Goal: Information Seeking & Learning: Find specific fact

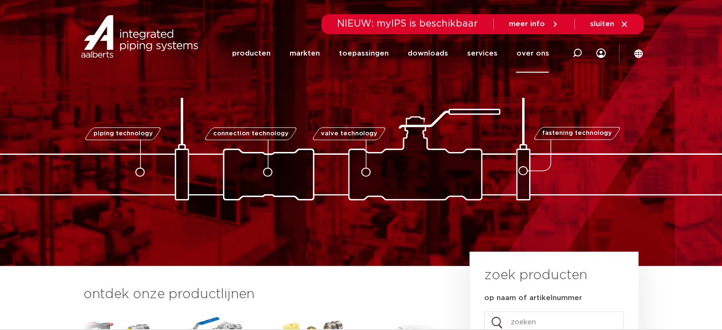
click at [539, 49] on link "over ons" at bounding box center [532, 53] width 33 height 38
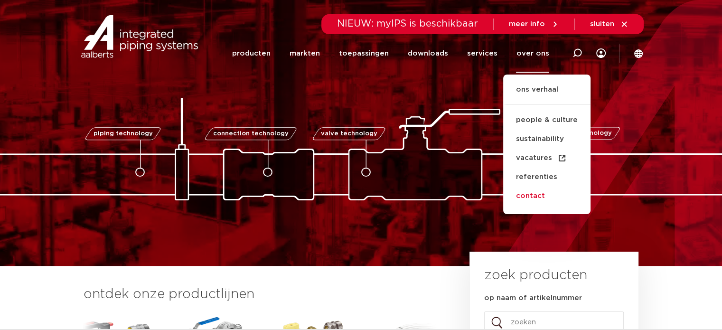
click at [533, 196] on link "contact" at bounding box center [546, 195] width 87 height 19
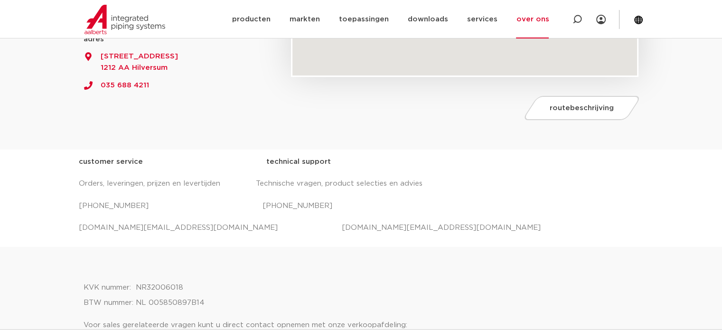
scroll to position [332, 0]
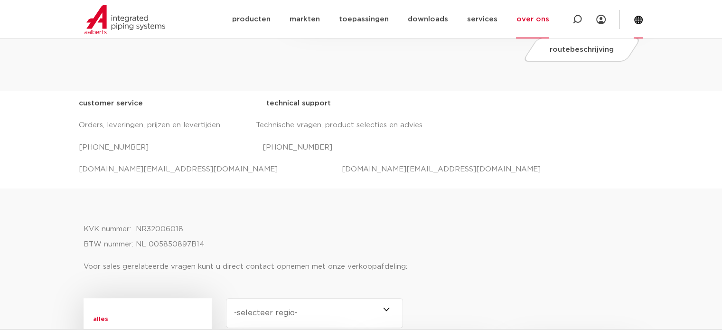
click at [639, 18] on icon at bounding box center [638, 20] width 9 height 9
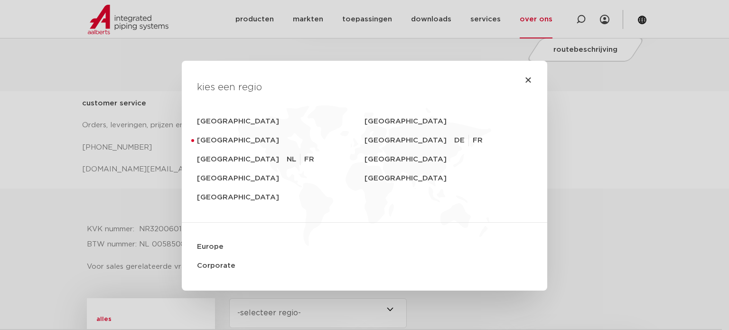
click at [612, 113] on div "kies een regio Deutschland Sverige Nederland Switzerland DE FR België NL FR Uni…" at bounding box center [364, 165] width 729 height 330
click at [524, 81] on icon "Close" at bounding box center [528, 80] width 8 height 8
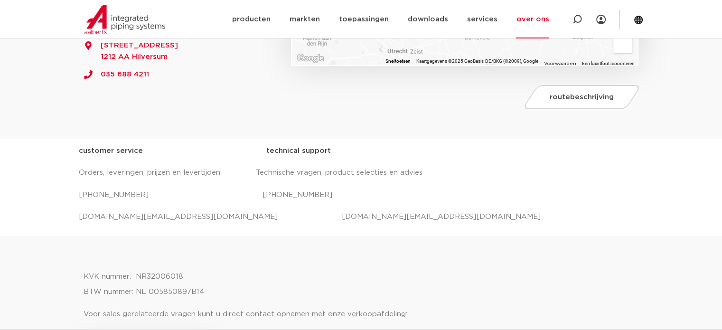
scroll to position [0, 0]
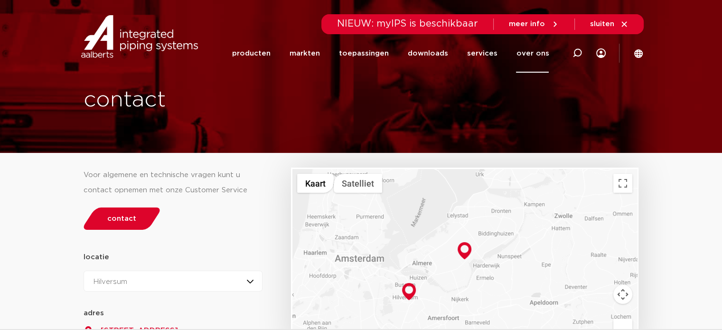
click at [537, 51] on link "over ons" at bounding box center [532, 53] width 33 height 38
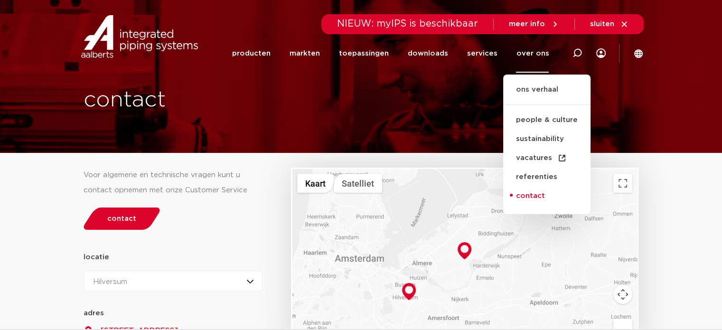
click at [419, 115] on div "Hilversum Oude Amersfoortseweg 99 1212 AA Hilversum salessupport.eu@aalberts-ip…" at bounding box center [361, 76] width 565 height 153
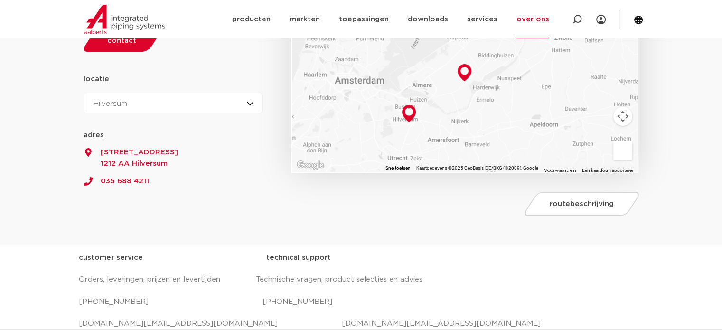
scroll to position [47, 0]
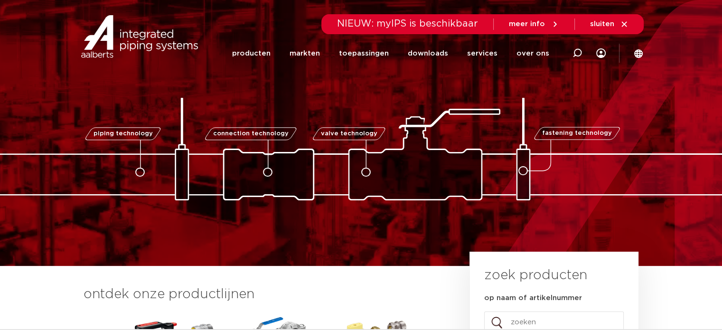
click at [239, 93] on div "piping technology connection technology valve technology fastening technology p…" at bounding box center [361, 132] width 722 height 135
click at [643, 53] on section "Zoeken NIEUW: myIPS is beschikbaar meer info sluiten producten markten toepassi…" at bounding box center [361, 36] width 722 height 72
click at [636, 51] on icon at bounding box center [638, 53] width 9 height 9
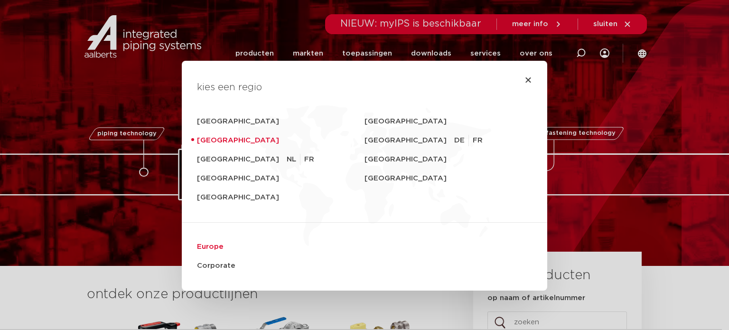
click at [204, 248] on link "Europe" at bounding box center [364, 246] width 335 height 19
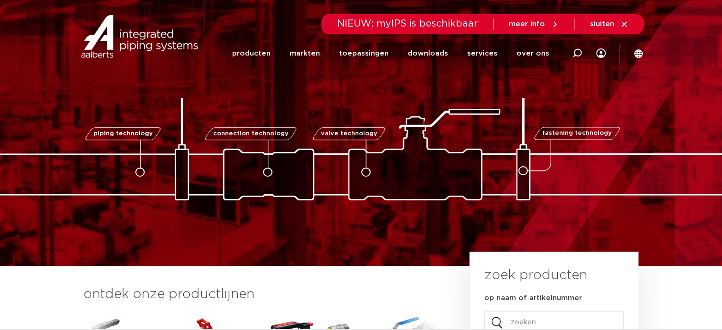
click at [330, 96] on div "piping technology connection technology valve technology fastening technology p…" at bounding box center [361, 132] width 722 height 135
click at [535, 51] on link "over ons" at bounding box center [532, 53] width 33 height 38
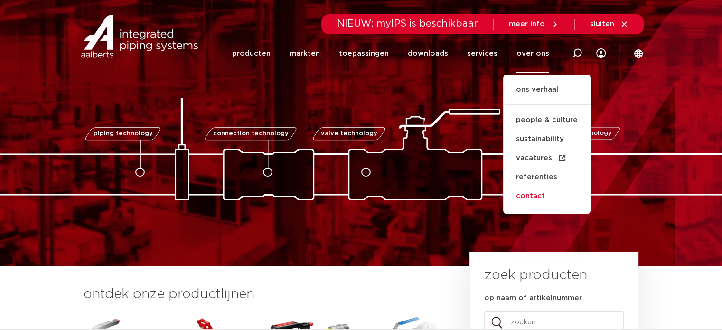
click at [538, 199] on link "contact" at bounding box center [546, 195] width 87 height 19
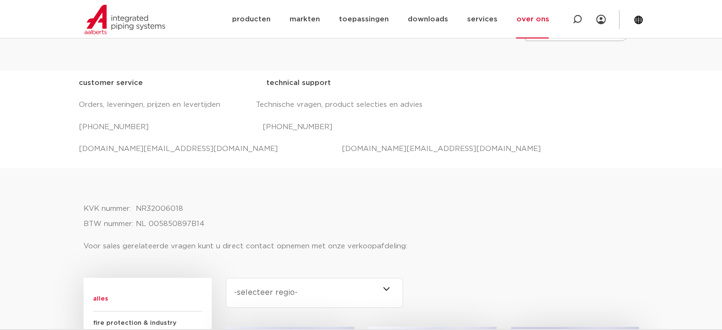
scroll to position [332, 0]
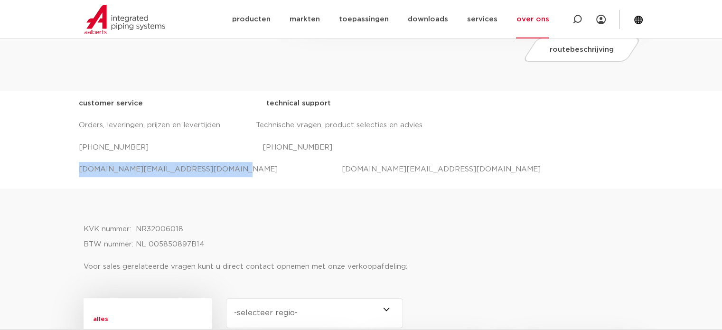
drag, startPoint x: 80, startPoint y: 165, endPoint x: 204, endPoint y: 171, distance: 124.5
click at [204, 171] on p "salessupport.nl@aalberts-ips.com projecten.nl@aalberts-ips.com" at bounding box center [361, 169] width 565 height 15
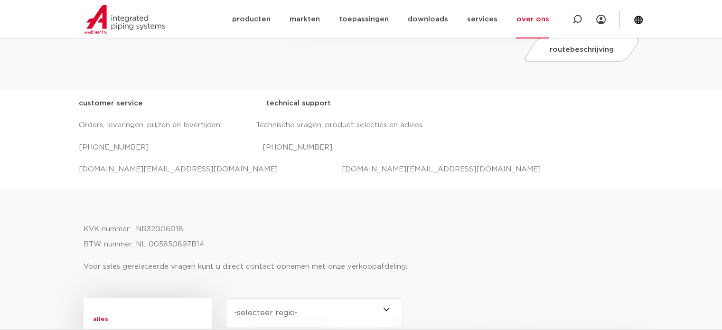
click at [192, 204] on div at bounding box center [360, 205] width 555 height 24
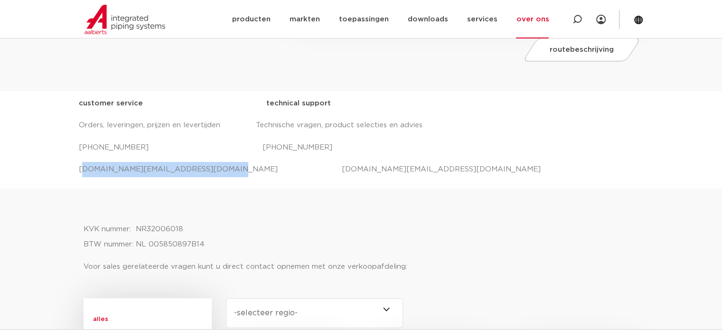
drag, startPoint x: 80, startPoint y: 165, endPoint x: 203, endPoint y: 168, distance: 122.9
click at [203, 168] on p "salessupport.nl@aalberts-ips.com projecten.nl@aalberts-ips.com" at bounding box center [361, 169] width 565 height 15
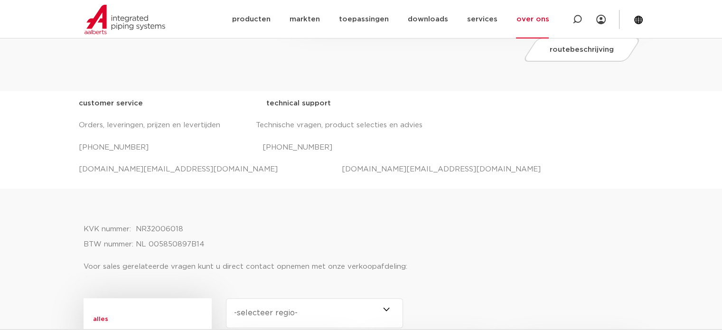
drag, startPoint x: 204, startPoint y: 214, endPoint x: 196, endPoint y: 210, distance: 8.5
click at [201, 213] on div at bounding box center [360, 205] width 555 height 24
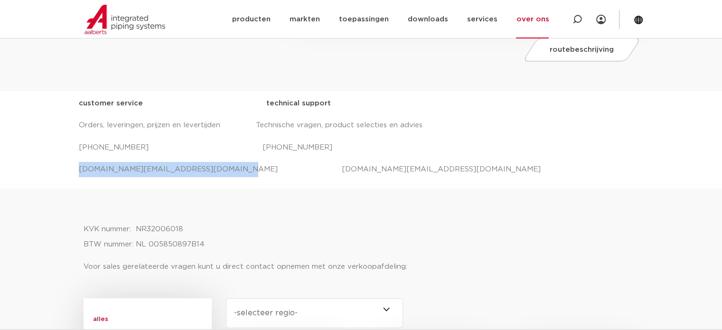
drag, startPoint x: 79, startPoint y: 166, endPoint x: 207, endPoint y: 173, distance: 128.3
click at [207, 173] on p "salessupport.nl@aalberts-ips.com projecten.nl@aalberts-ips.com" at bounding box center [361, 169] width 565 height 15
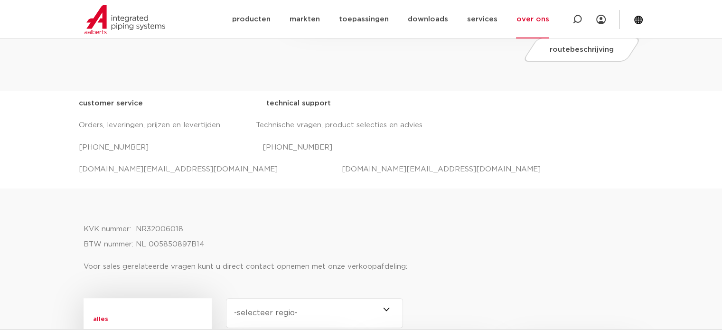
click at [199, 197] on div at bounding box center [360, 205] width 555 height 24
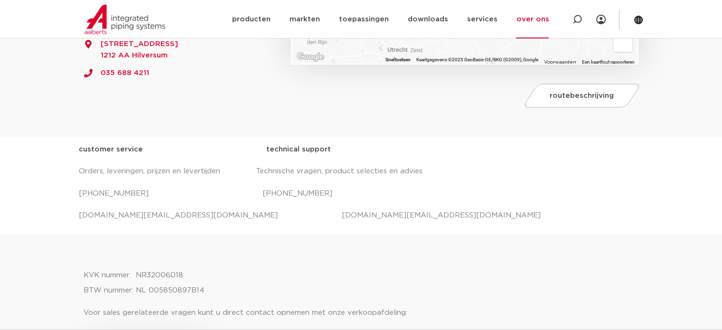
scroll to position [285, 0]
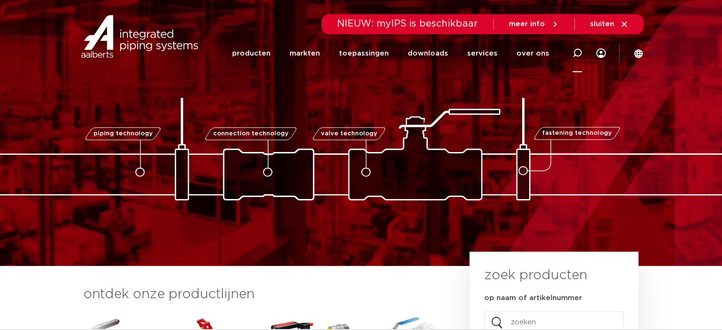
click at [577, 51] on icon at bounding box center [576, 52] width 9 height 9
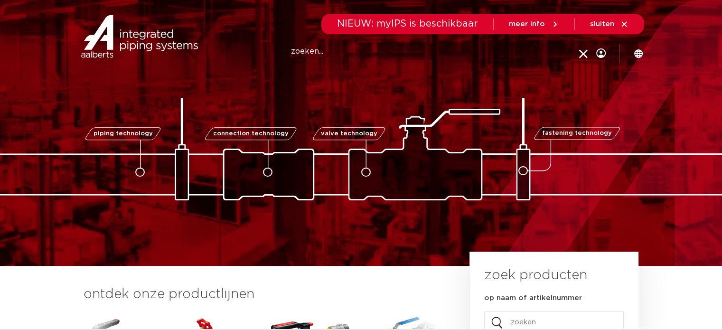
paste input "P120004001"
type input "P120004001"
click button "Zoeken" at bounding box center [0, 0] width 0 height 0
